Goal: Task Accomplishment & Management: Manage account settings

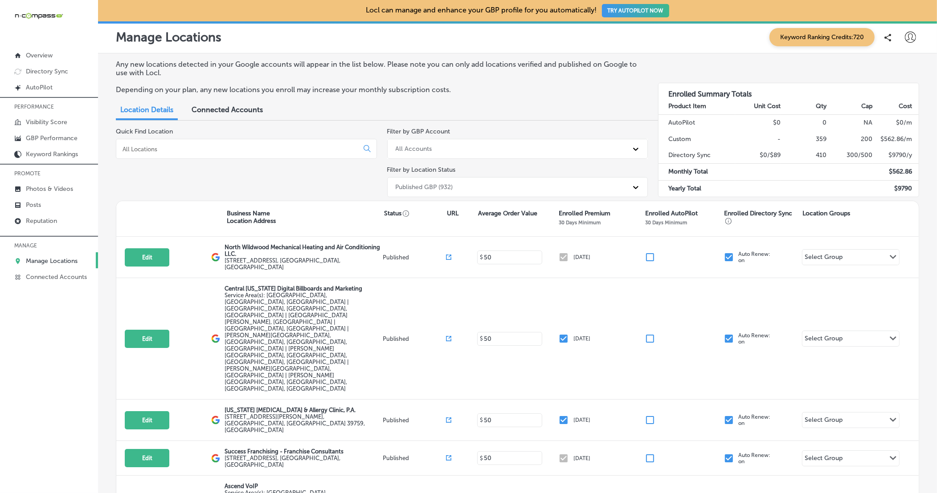
click at [280, 145] on input at bounding box center [239, 149] width 235 height 8
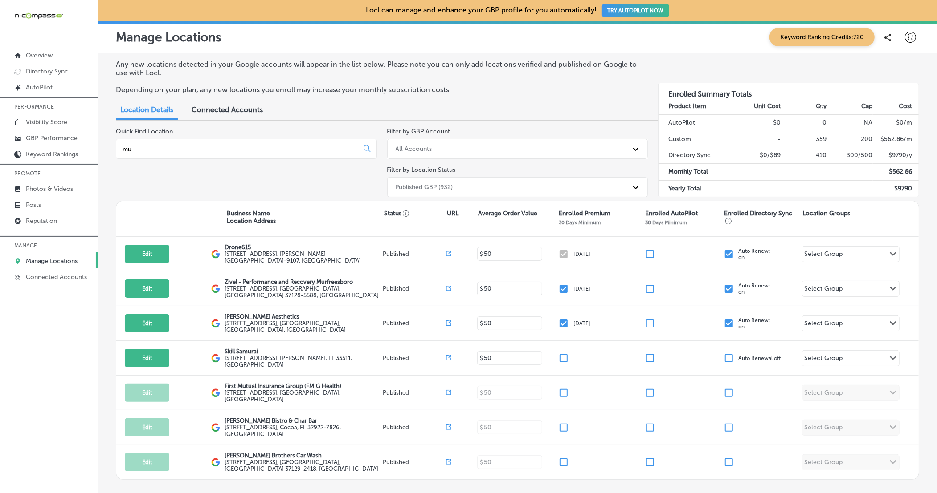
type input "m"
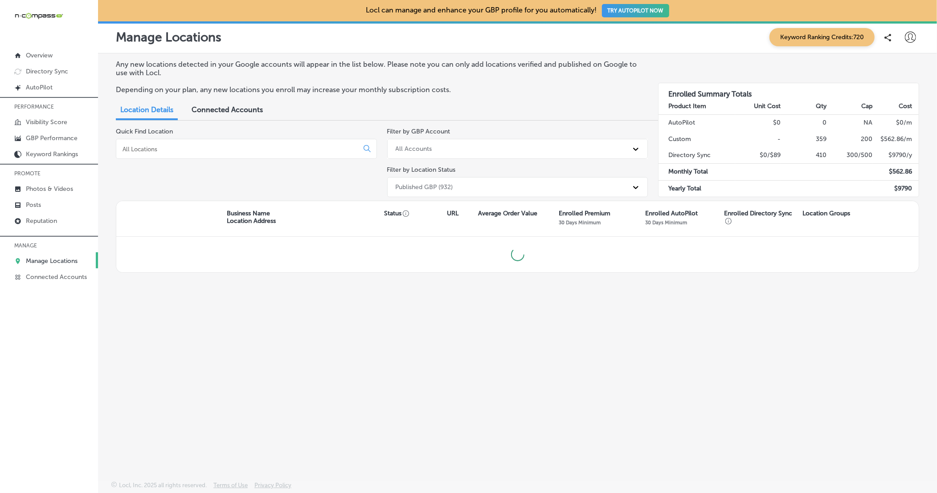
type input "v"
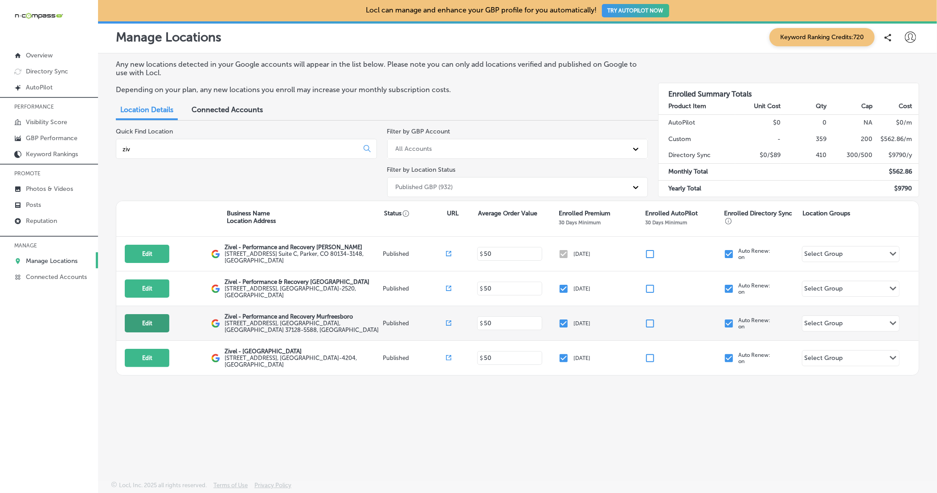
type input "ziv"
click at [154, 317] on button "Edit" at bounding box center [147, 323] width 45 height 18
select select "US"
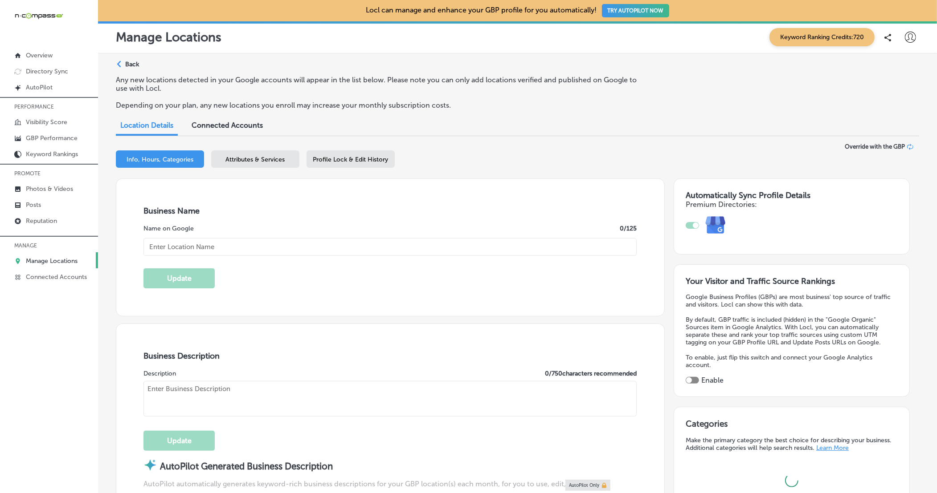
type input "Zivel - Performance and Recovery Murfreesboro"
type input "[STREET_ADDRESS]"
type input "Murfreesboro"
type input "37128-5588"
type input "US"
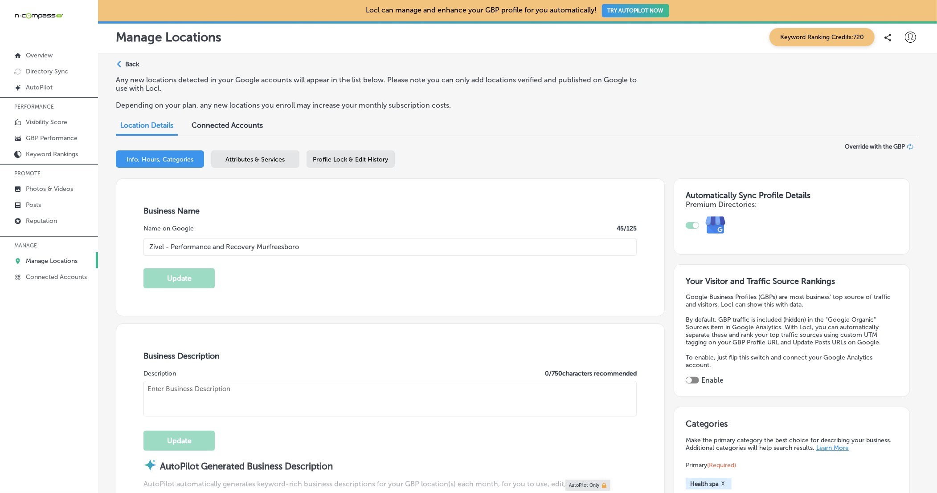
checkbox input "true"
type input "[URL][DOMAIN_NAME][US_STATE]"
type textarea "Zivel - Performance and Recovery is a premier health spa located in [GEOGRAPHIC…"
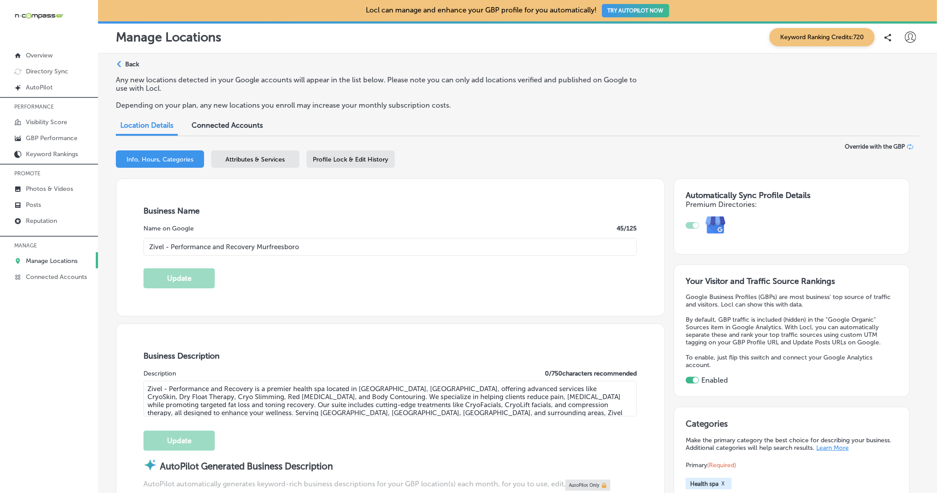
type input "[PHONE_NUMBER]"
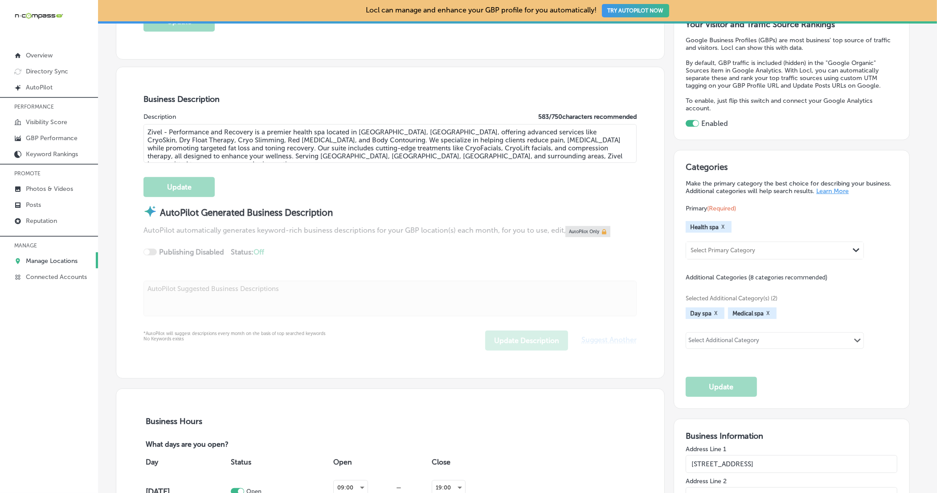
scroll to position [266, 0]
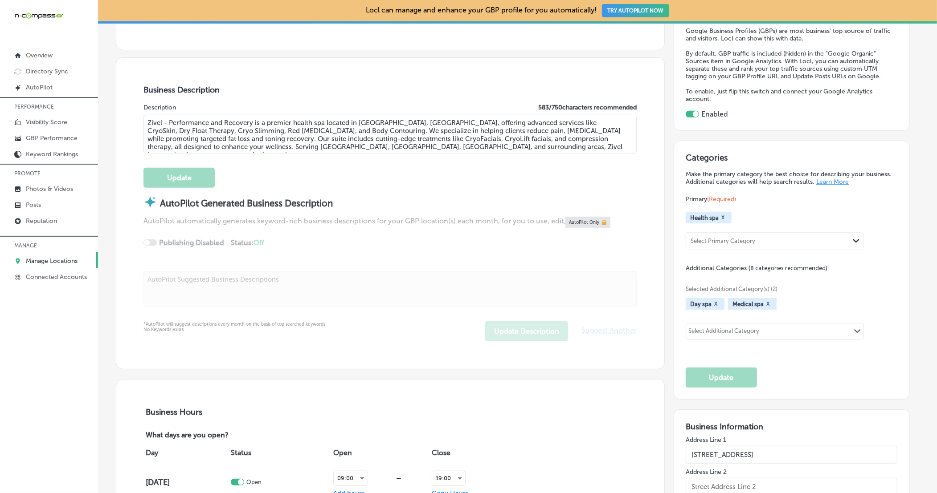
click at [721, 217] on button "X" at bounding box center [722, 217] width 8 height 7
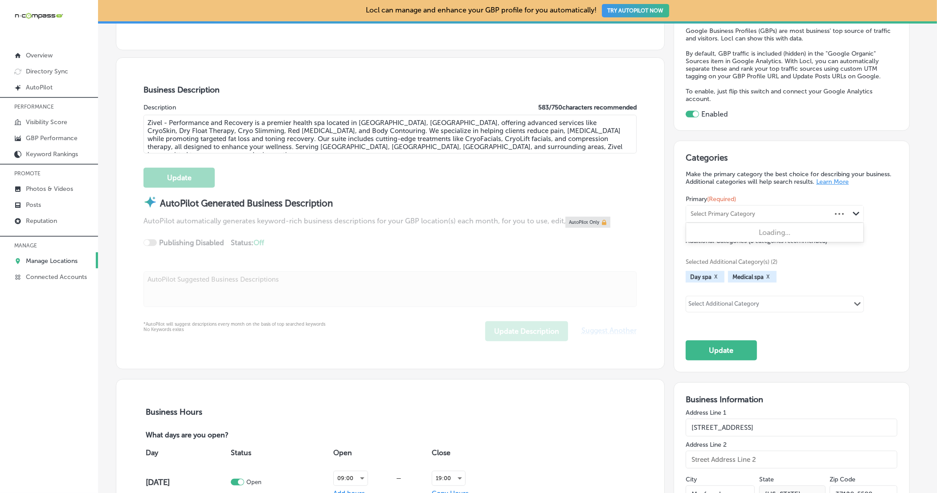
click at [716, 213] on div "Select Primary Category" at bounding box center [722, 214] width 65 height 7
click at [713, 232] on label "Wellness center" at bounding box center [715, 233] width 49 height 8
type input "well"
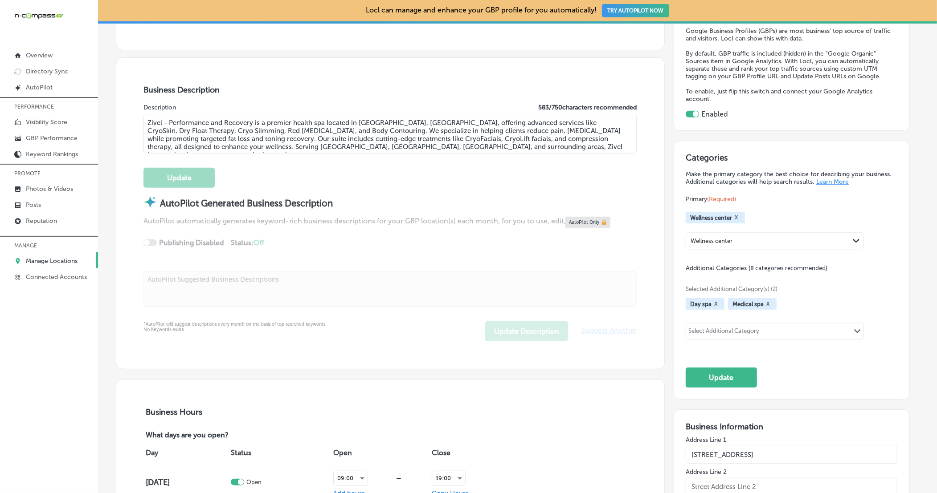
click at [717, 303] on button "X" at bounding box center [715, 304] width 8 height 7
click at [720, 329] on div "Select Additional Category" at bounding box center [723, 333] width 71 height 10
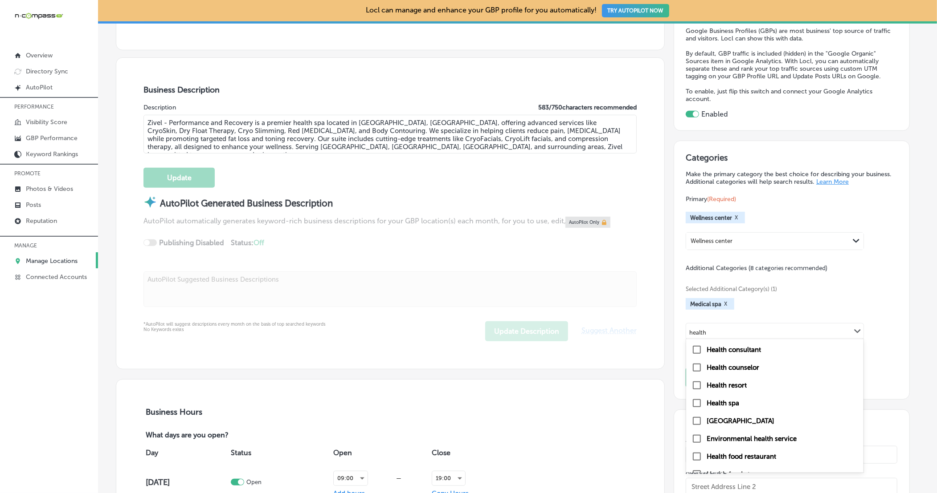
click at [727, 400] on label "Health spa" at bounding box center [722, 403] width 33 height 8
type input "health"
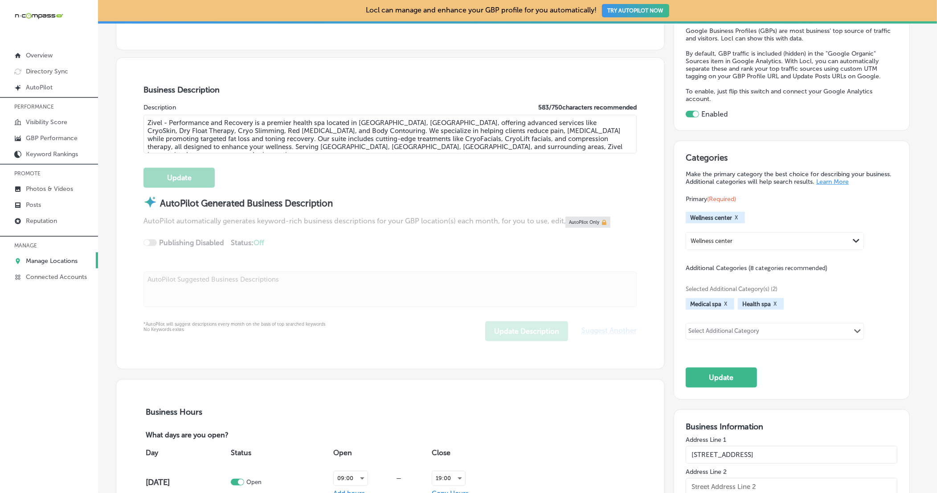
drag, startPoint x: 716, startPoint y: 374, endPoint x: 695, endPoint y: 344, distance: 36.8
click at [715, 374] on button "Update" at bounding box center [720, 378] width 71 height 20
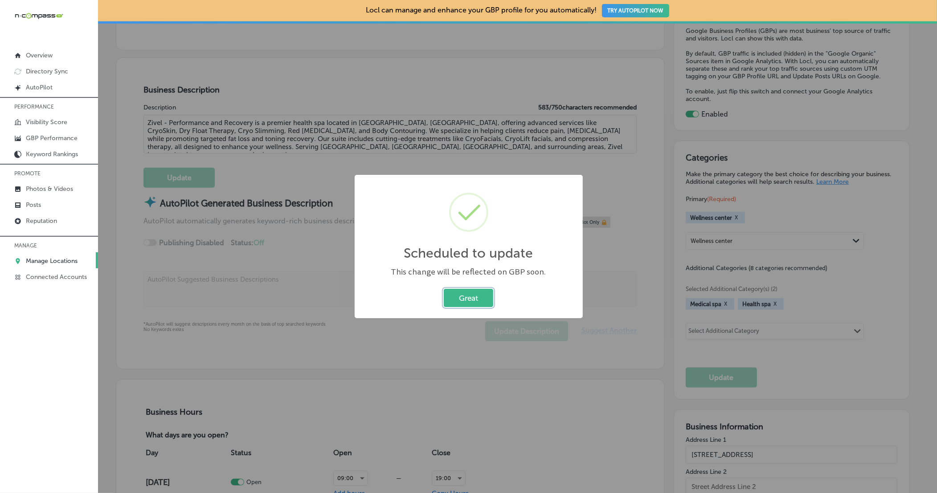
drag, startPoint x: 472, startPoint y: 305, endPoint x: 520, endPoint y: 303, distance: 47.7
click at [472, 305] on button "Great" at bounding box center [468, 298] width 49 height 18
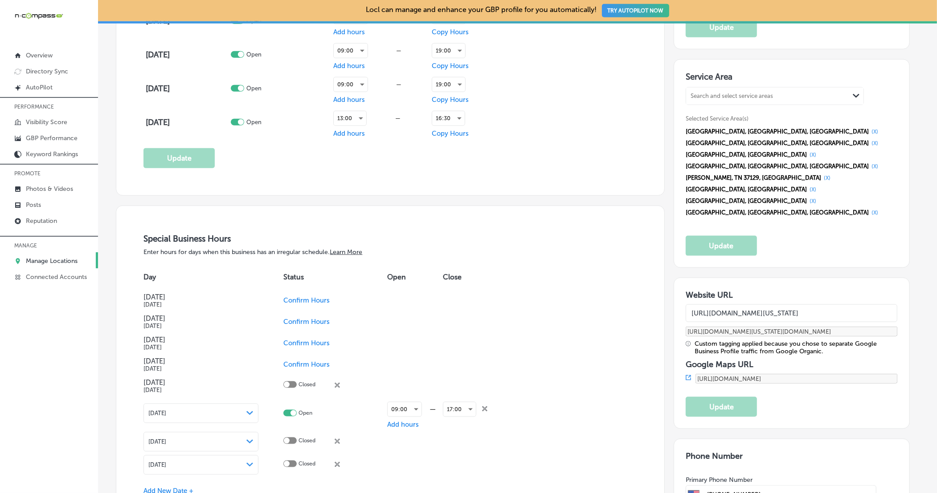
scroll to position [799, 0]
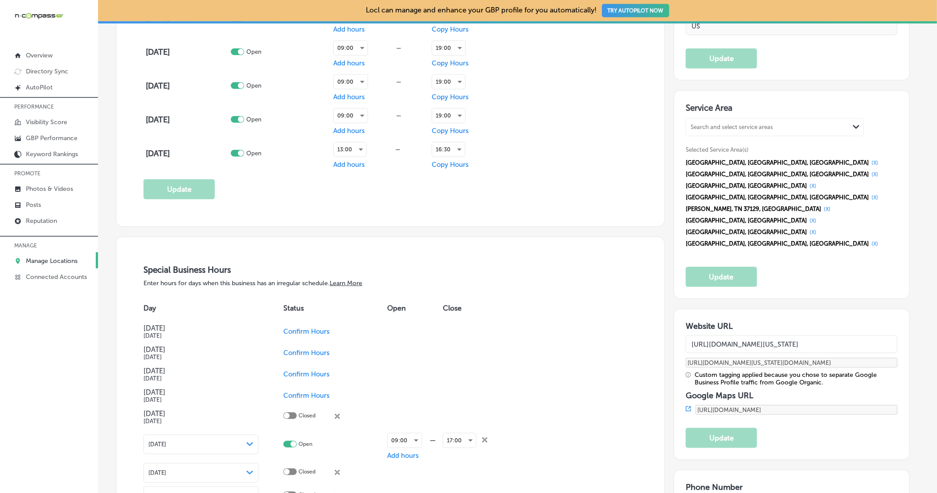
click at [746, 124] on div "Search and select service areas" at bounding box center [731, 127] width 82 height 7
click at [827, 236] on div "Service Area 0 results available. Use Up and Down to choose options, press Ente…" at bounding box center [791, 195] width 235 height 208
click at [719, 125] on div "Search and select service areas" at bounding box center [731, 127] width 82 height 7
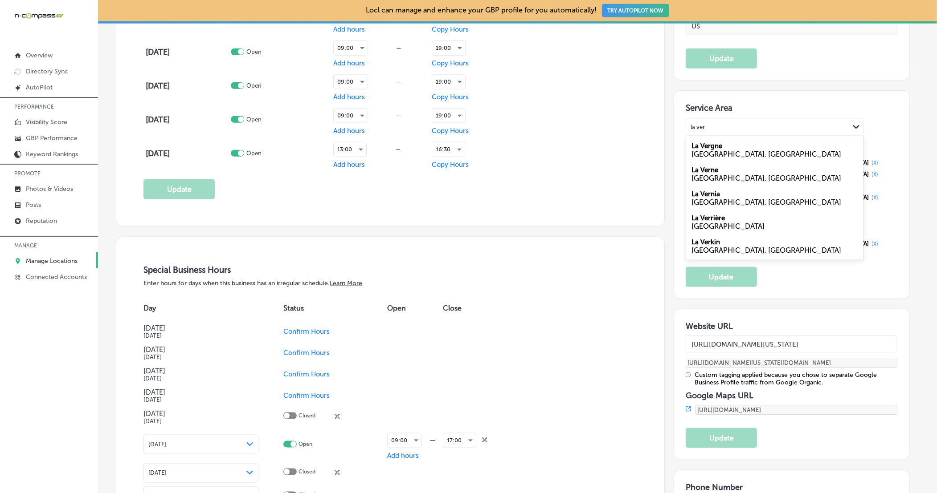
click at [745, 143] on div "[GEOGRAPHIC_DATA], [GEOGRAPHIC_DATA]" at bounding box center [774, 150] width 177 height 24
type input "la ver"
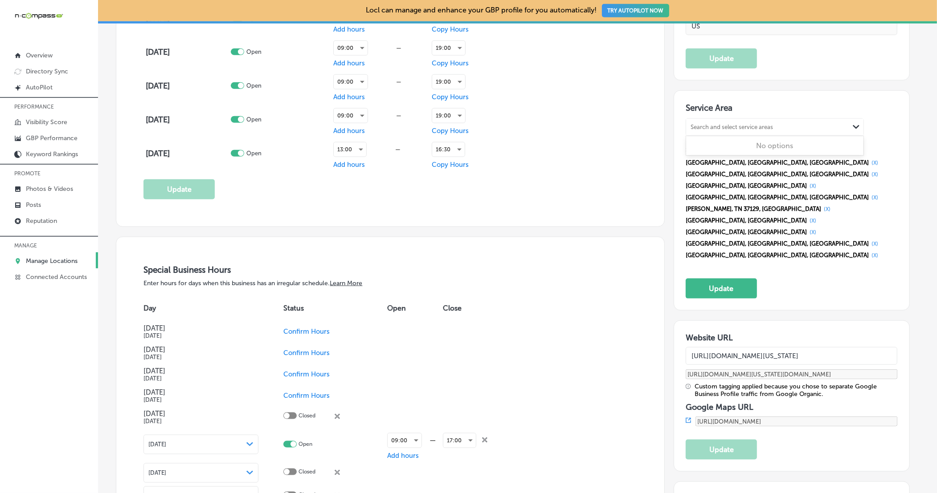
click at [741, 124] on div "Search and select service areas" at bounding box center [731, 127] width 82 height 7
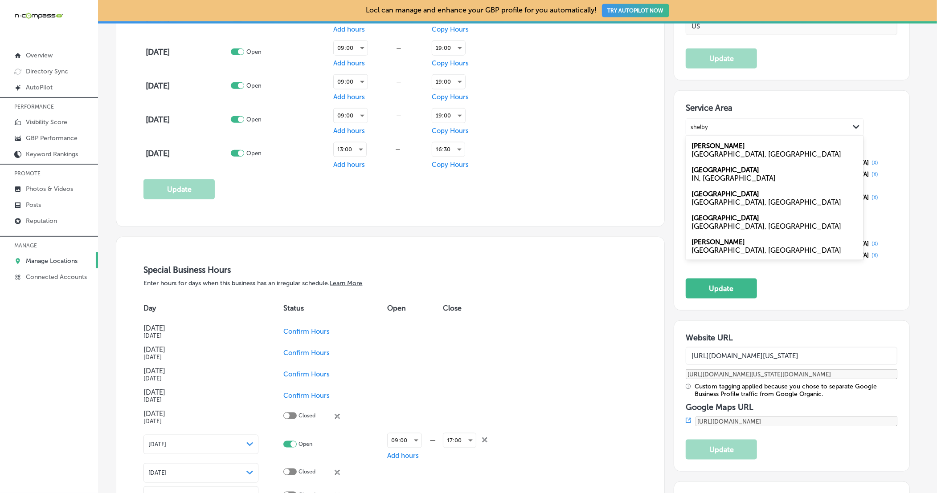
click at [720, 190] on label "[GEOGRAPHIC_DATA]" at bounding box center [725, 194] width 68 height 8
type input "shelby"
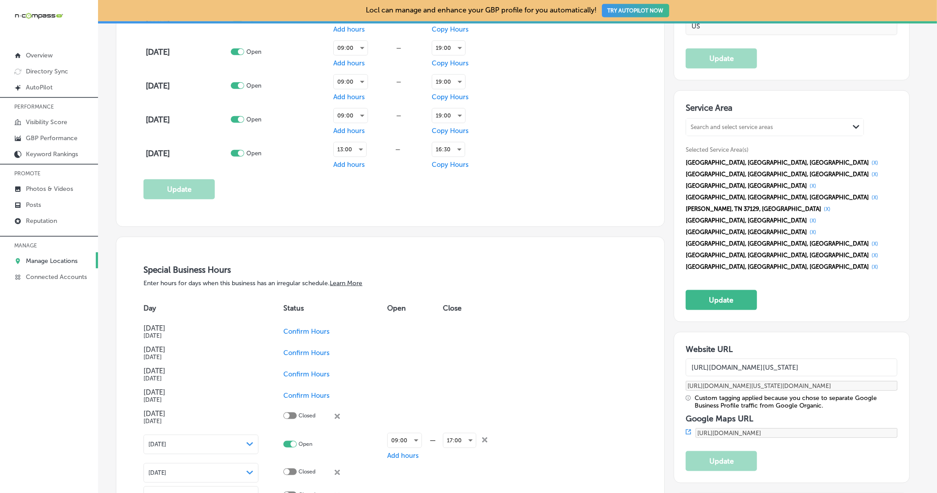
click at [764, 124] on div "Search and select service areas" at bounding box center [731, 127] width 82 height 7
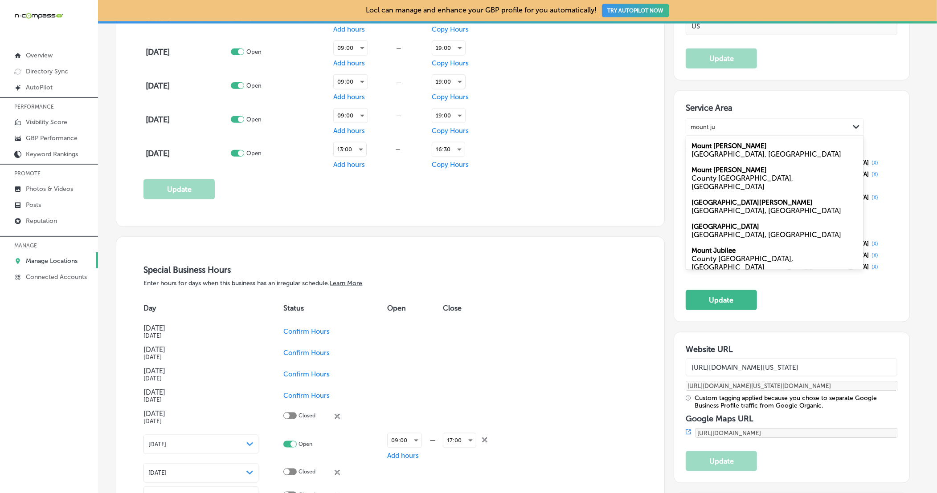
click at [723, 150] on div "[GEOGRAPHIC_DATA], [GEOGRAPHIC_DATA]" at bounding box center [774, 154] width 167 height 8
type input "mount ju"
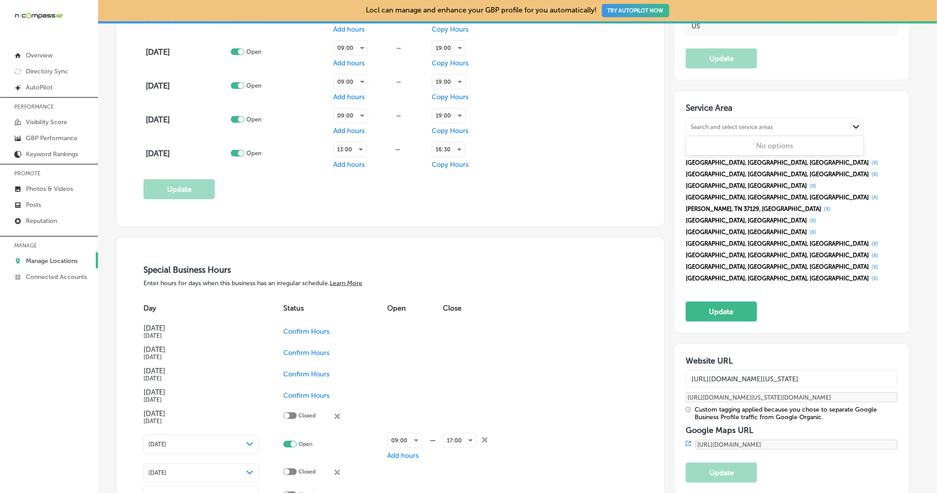
click at [725, 124] on div "Search and select service areas" at bounding box center [731, 127] width 82 height 7
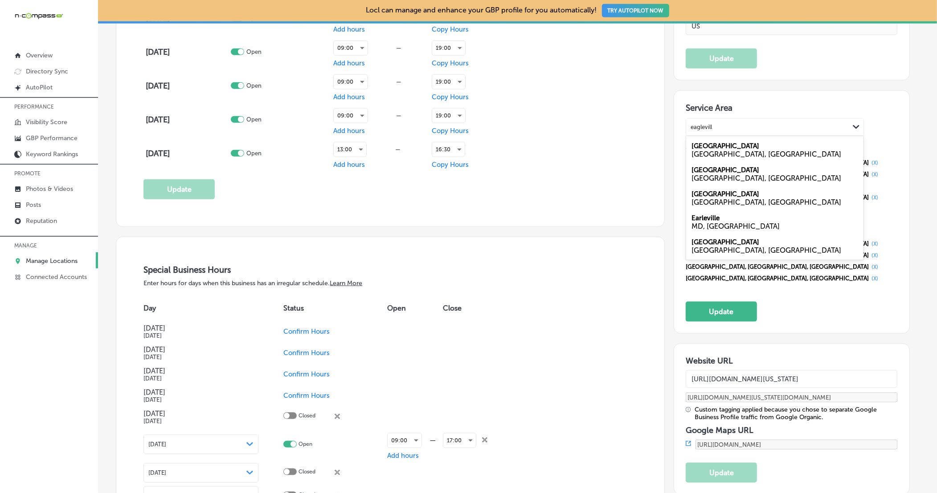
click at [721, 174] on div "[GEOGRAPHIC_DATA], [GEOGRAPHIC_DATA]" at bounding box center [774, 178] width 167 height 8
type input "eaglevill"
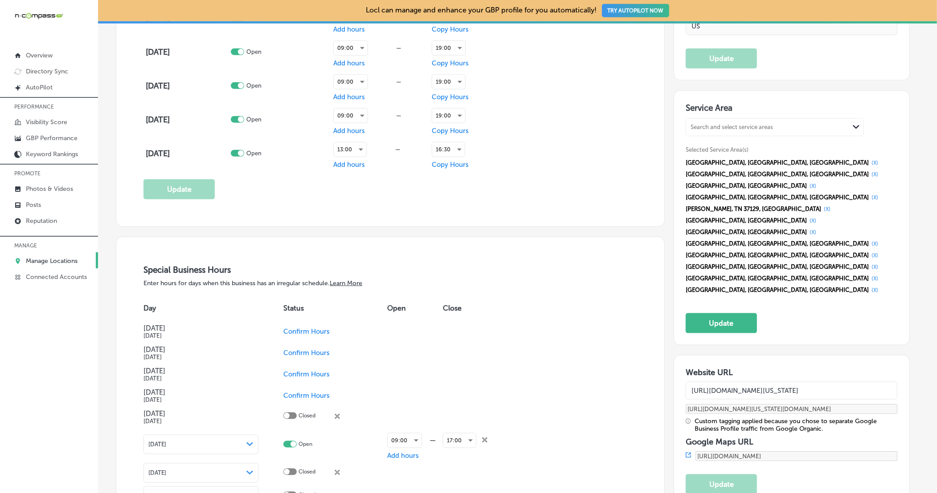
scroll to position [804, 0]
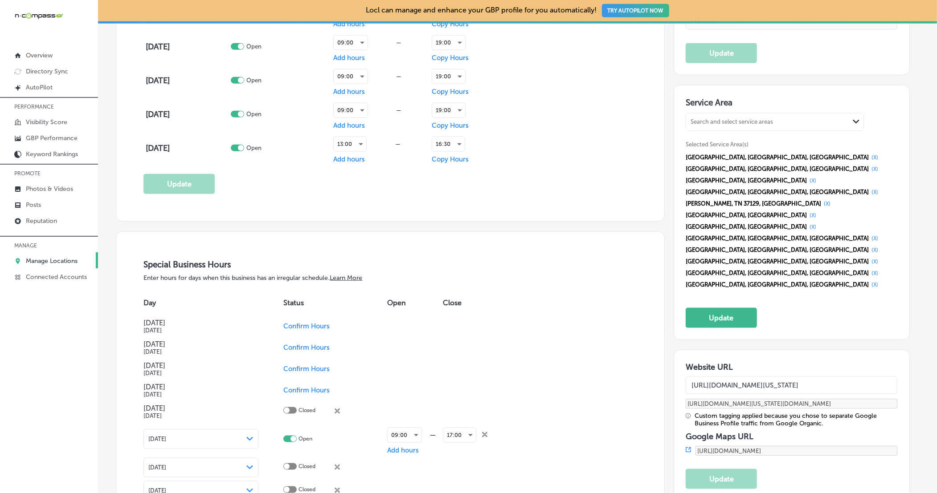
click at [747, 126] on div "Search and select service areas Path Created with Sketch. Selected Service Area…" at bounding box center [791, 202] width 212 height 178
click at [742, 119] on div "Search and select service areas" at bounding box center [731, 121] width 82 height 7
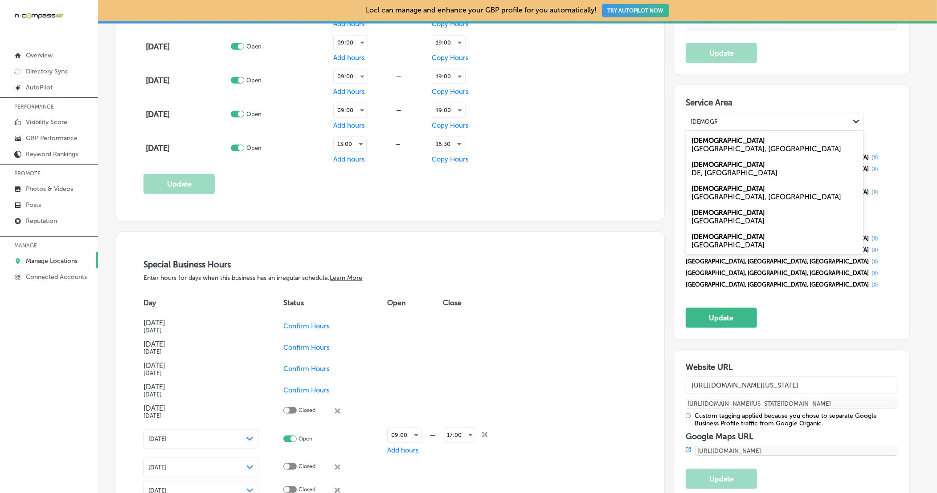
click at [707, 193] on div "[GEOGRAPHIC_DATA], [GEOGRAPHIC_DATA]" at bounding box center [774, 197] width 167 height 8
type input "[DEMOGRAPHIC_DATA]"
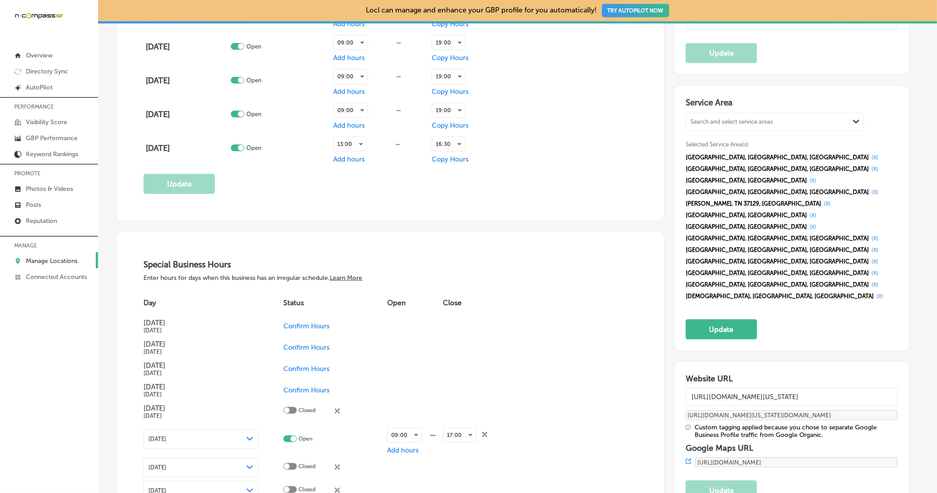
click at [732, 120] on div "Search and select service areas" at bounding box center [767, 122] width 163 height 12
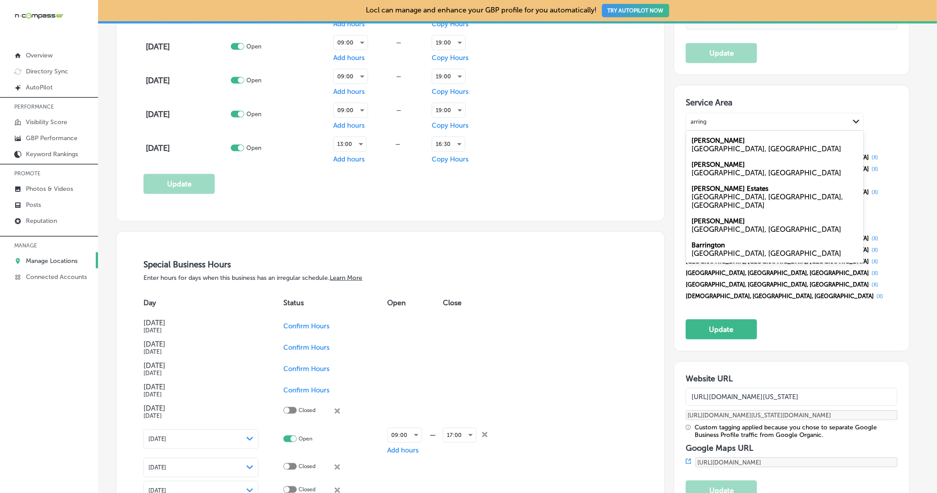
click at [719, 169] on div "[GEOGRAPHIC_DATA], [GEOGRAPHIC_DATA]" at bounding box center [774, 173] width 167 height 8
type input "arring"
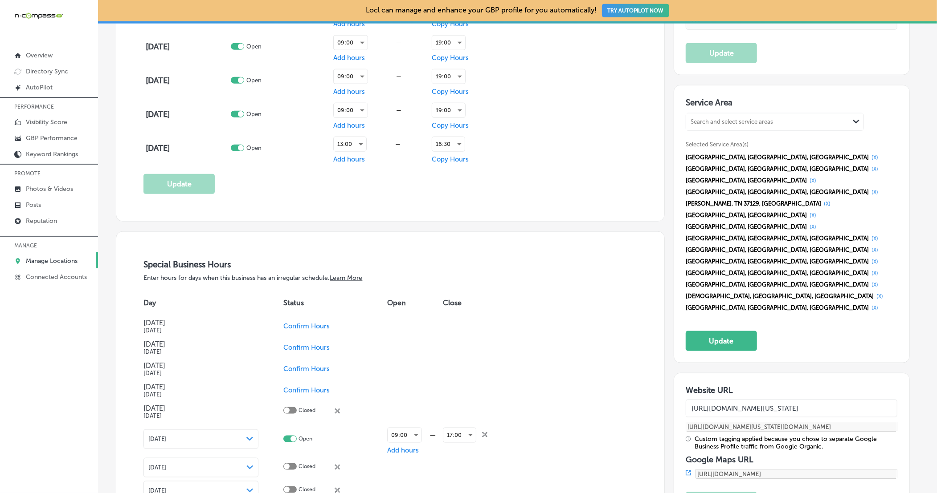
click at [727, 114] on div "Search and select service areas Path Created with Sketch." at bounding box center [774, 122] width 177 height 17
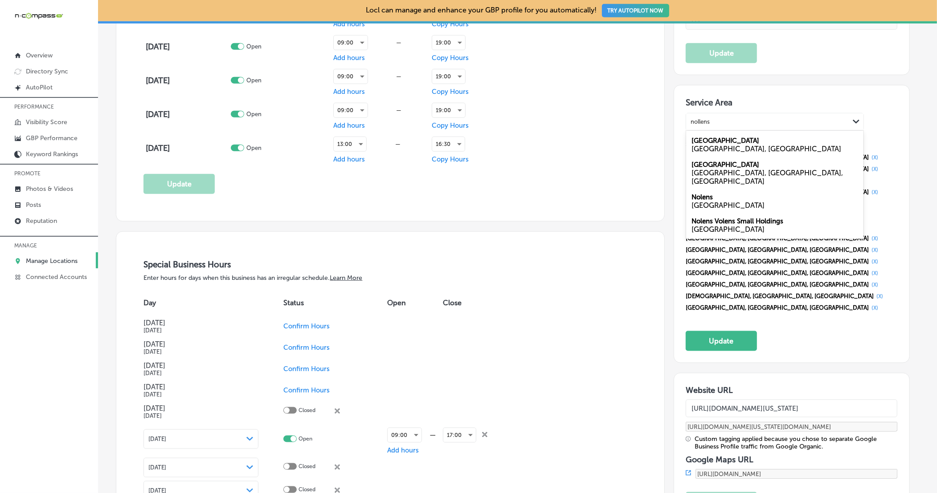
click at [711, 137] on label "[GEOGRAPHIC_DATA]" at bounding box center [725, 141] width 68 height 8
type input "nollens"
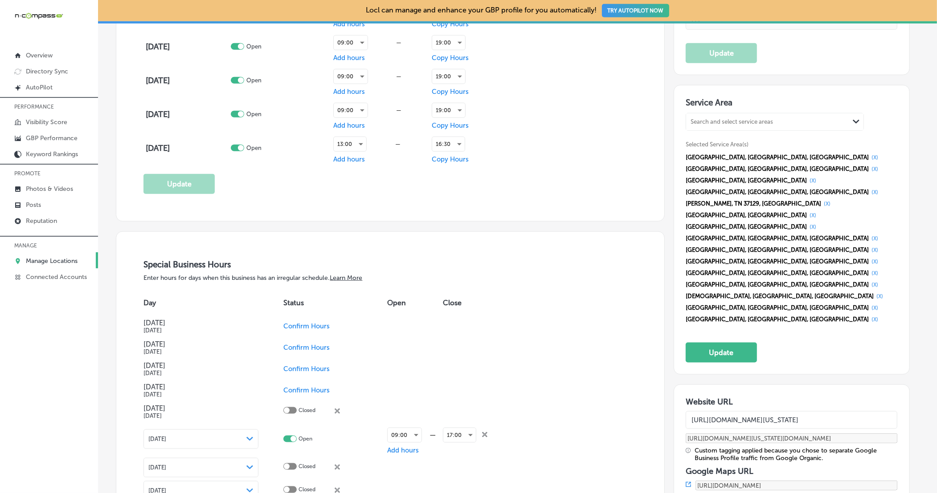
click at [721, 118] on div "Search and select service areas" at bounding box center [731, 121] width 82 height 7
type input "m"
type input "w"
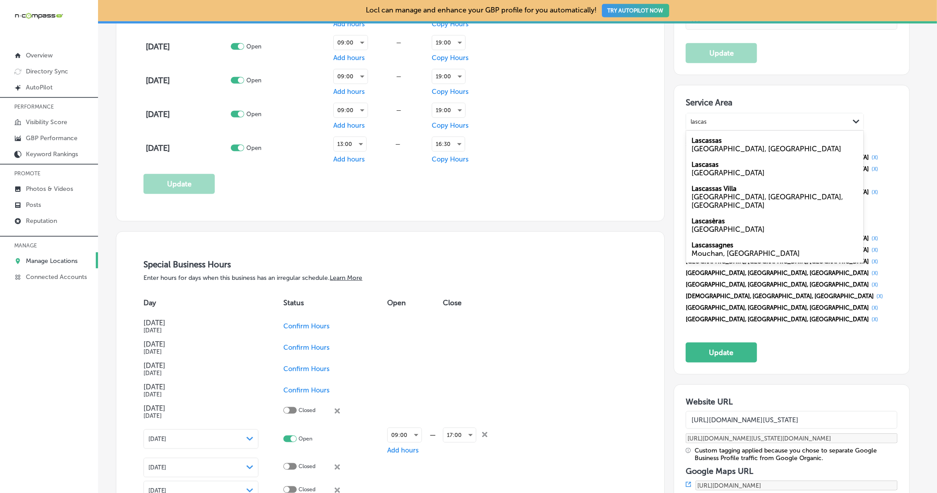
click at [721, 135] on div "Lascassas [GEOGRAPHIC_DATA], [GEOGRAPHIC_DATA]" at bounding box center [774, 145] width 177 height 24
type input "lascas"
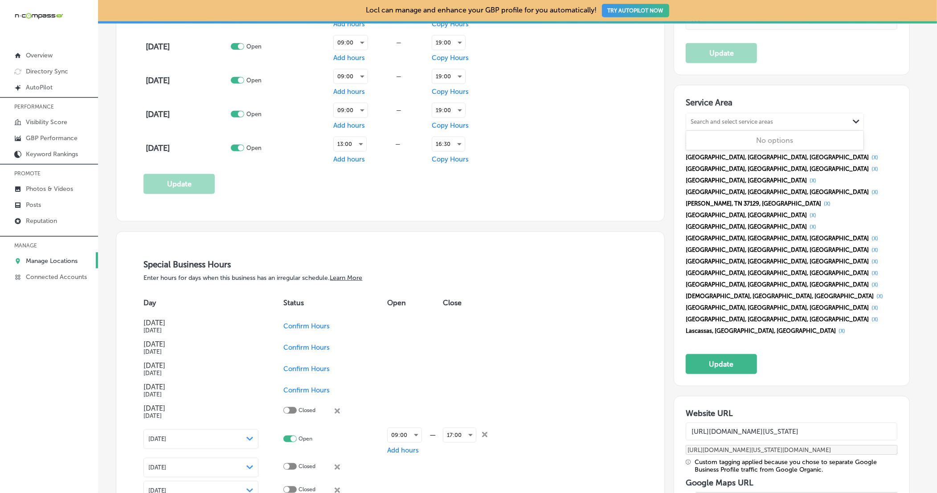
click at [715, 118] on div "Search and select service areas" at bounding box center [731, 121] width 82 height 7
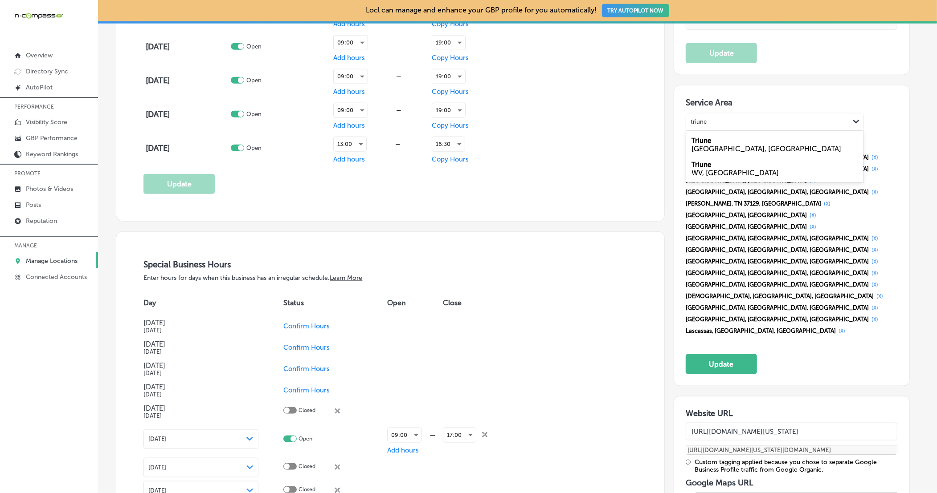
click at [729, 137] on div "Triune [GEOGRAPHIC_DATA], [GEOGRAPHIC_DATA]" at bounding box center [774, 145] width 177 height 24
type input "triune"
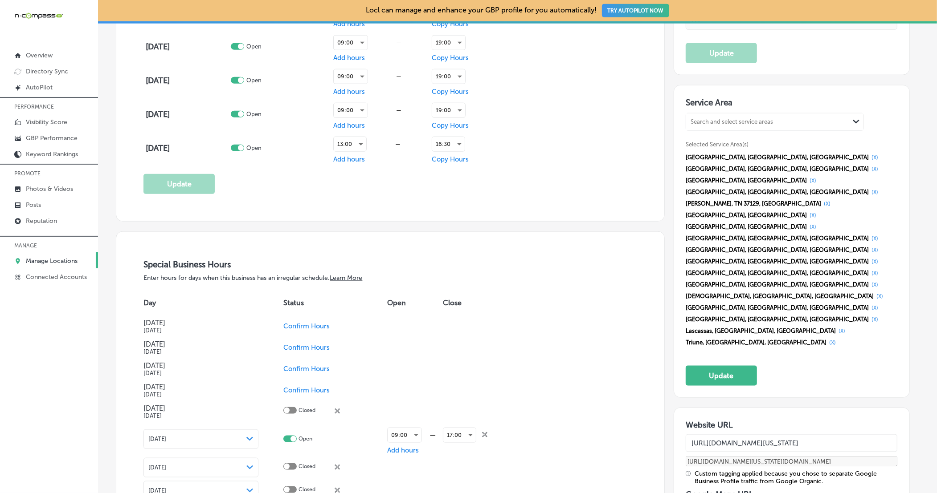
drag, startPoint x: 715, startPoint y: 254, endPoint x: 720, endPoint y: 253, distance: 4.5
click at [716, 366] on button "Update" at bounding box center [720, 376] width 71 height 20
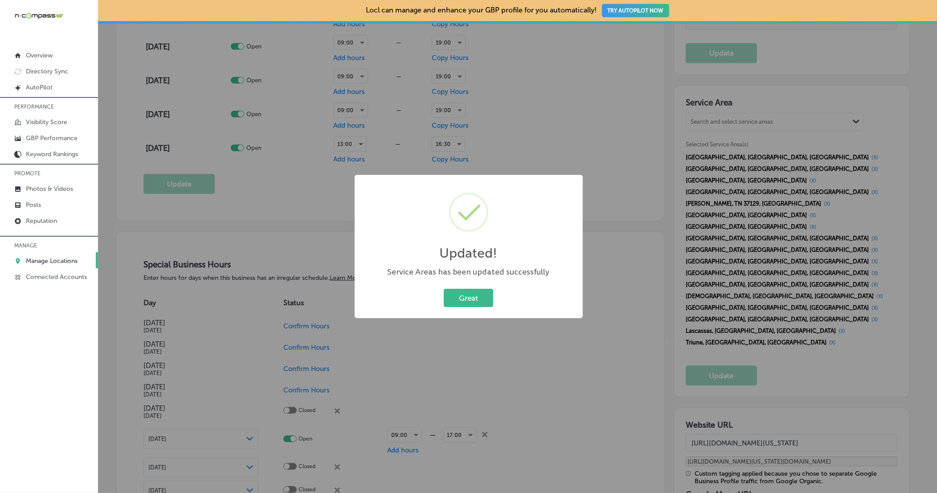
drag, startPoint x: 461, startPoint y: 293, endPoint x: 490, endPoint y: 282, distance: 31.5
click at [461, 292] on button "Great" at bounding box center [468, 298] width 49 height 18
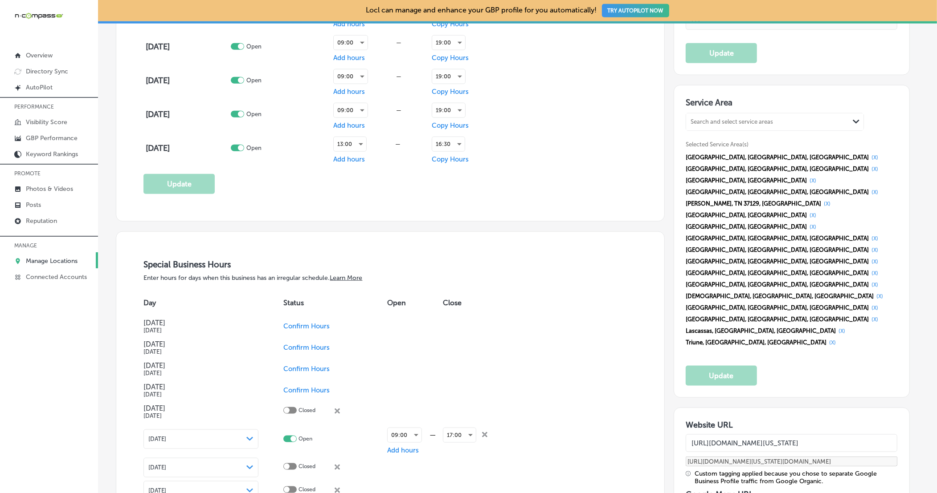
click at [739, 119] on div "Search and select service areas" at bounding box center [731, 121] width 82 height 7
type input "r"
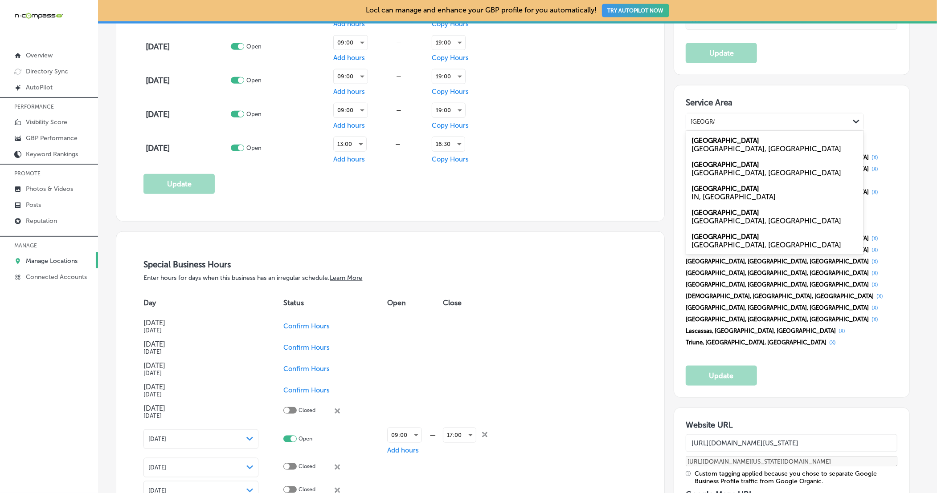
click at [709, 138] on label "[GEOGRAPHIC_DATA]" at bounding box center [725, 141] width 68 height 8
type input "[GEOGRAPHIC_DATA]"
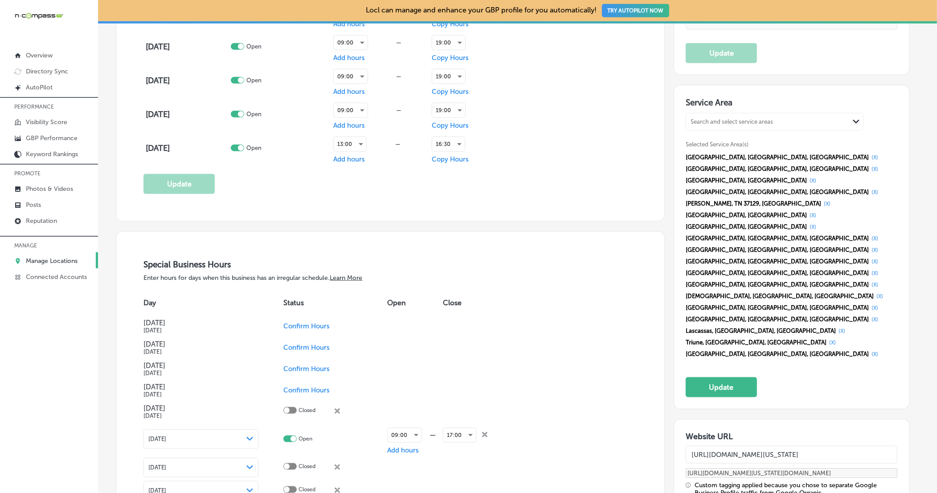
click at [723, 119] on div "Search and select service areas" at bounding box center [731, 121] width 82 height 7
click at [700, 137] on label "Woodbury" at bounding box center [707, 141] width 33 height 8
type input "[GEOGRAPHIC_DATA], [GEOGRAPHIC_DATA]"
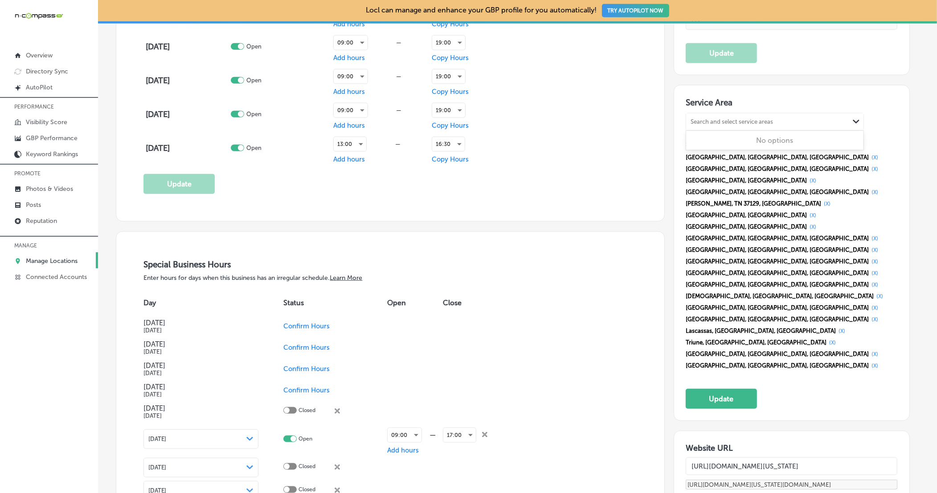
click at [723, 119] on div "Search and select service areas" at bounding box center [731, 121] width 82 height 7
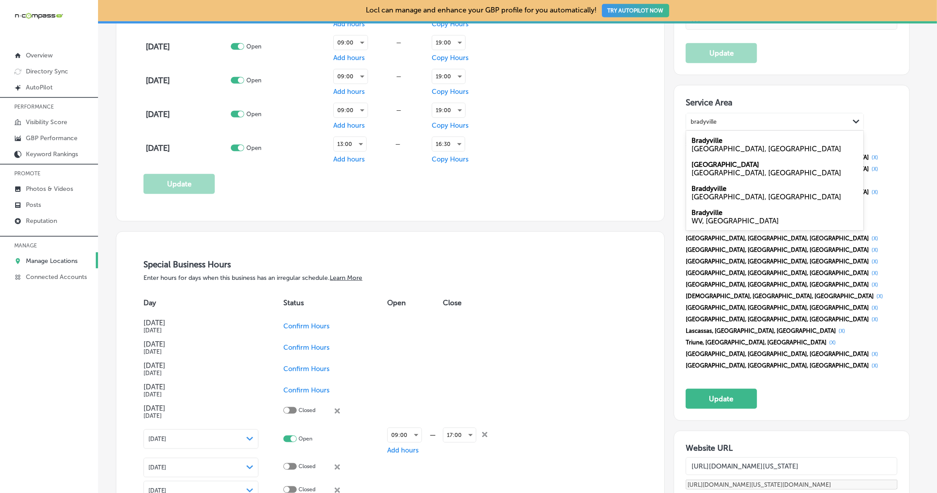
drag, startPoint x: 771, startPoint y: 140, endPoint x: 754, endPoint y: 124, distance: 24.0
click at [771, 145] on div "[GEOGRAPHIC_DATA], [GEOGRAPHIC_DATA]" at bounding box center [774, 149] width 167 height 8
type input "bradyville"
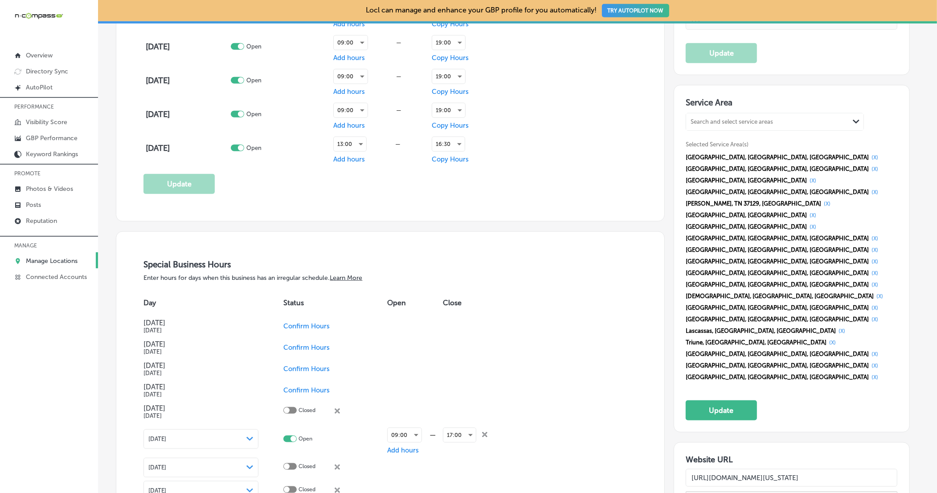
click at [747, 118] on div "Search and select service areas" at bounding box center [731, 121] width 82 height 7
click at [774, 133] on div "Bell Buckle [GEOGRAPHIC_DATA], [GEOGRAPHIC_DATA]" at bounding box center [774, 145] width 177 height 24
type input "[PERSON_NAME]"
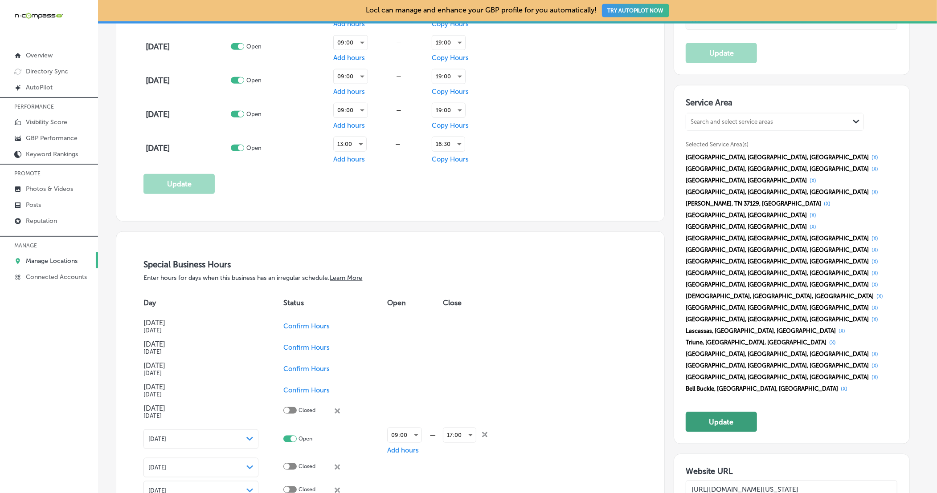
click at [721, 412] on button "Update" at bounding box center [720, 422] width 71 height 20
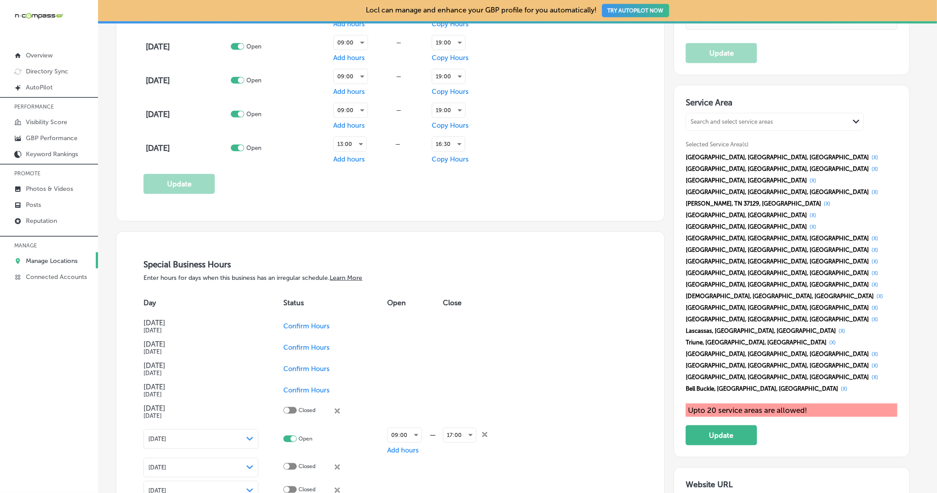
click at [850, 386] on button "(X)" at bounding box center [844, 389] width 12 height 7
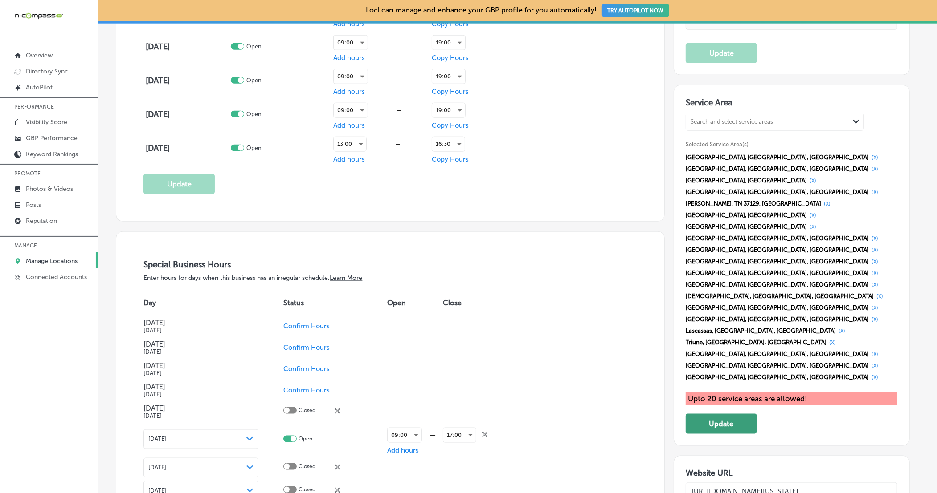
click at [726, 414] on button "Update" at bounding box center [720, 424] width 71 height 20
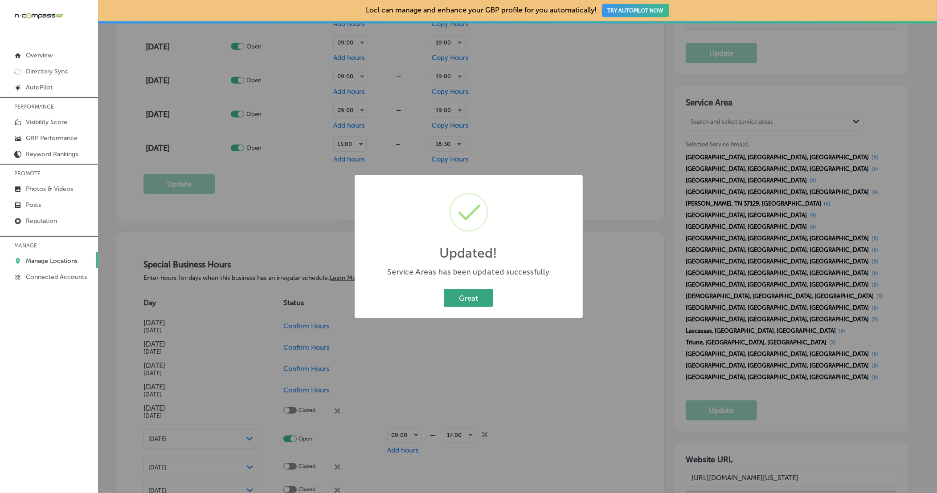
click at [477, 292] on button "Great" at bounding box center [468, 298] width 49 height 18
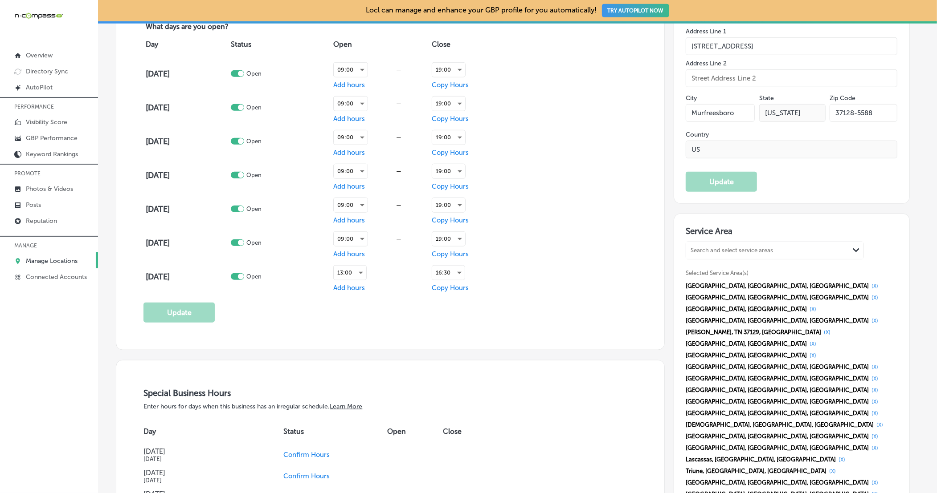
scroll to position [657, 0]
